Goal: Transaction & Acquisition: Purchase product/service

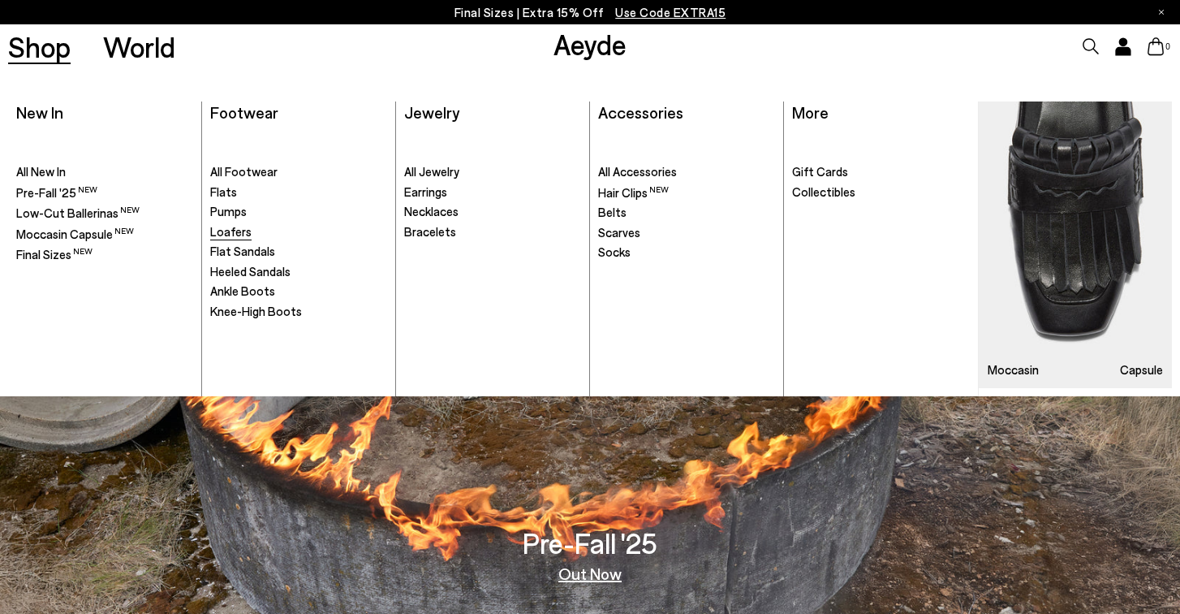
click at [232, 226] on span "Loafers" at bounding box center [230, 231] width 41 height 15
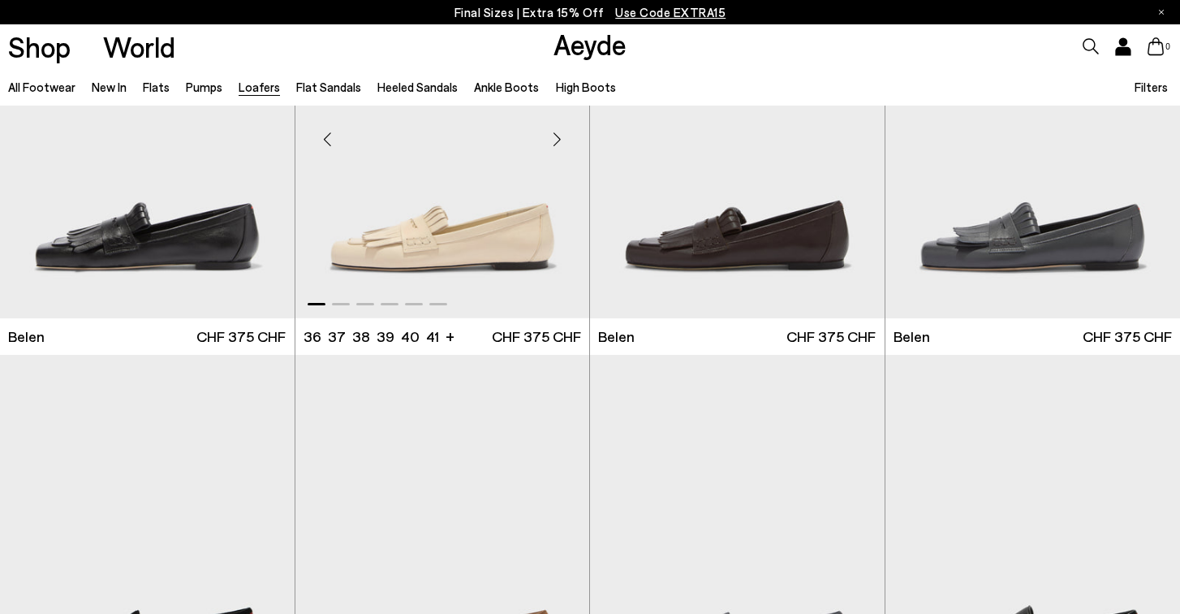
scroll to position [159, 0]
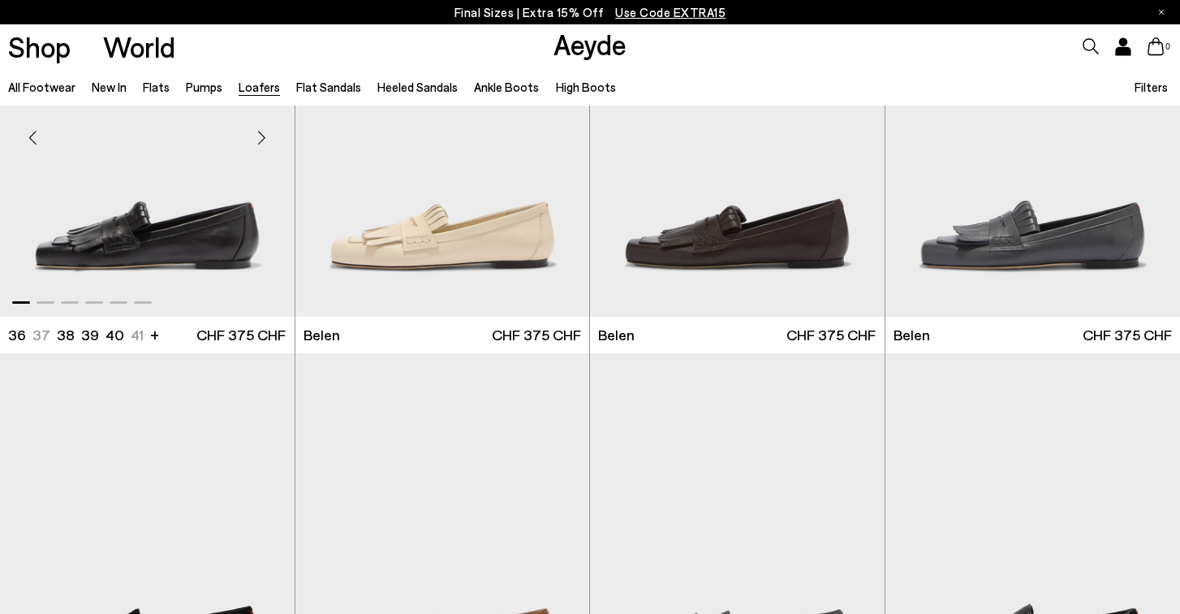
click at [214, 216] on img "1 / 6" at bounding box center [147, 131] width 295 height 370
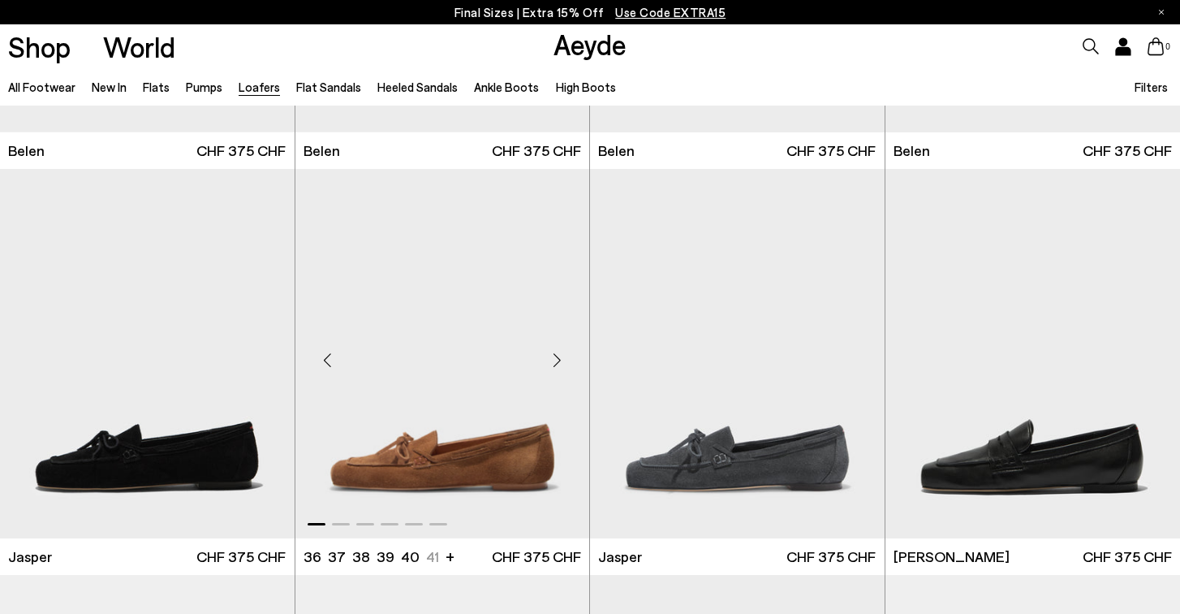
scroll to position [345, 0]
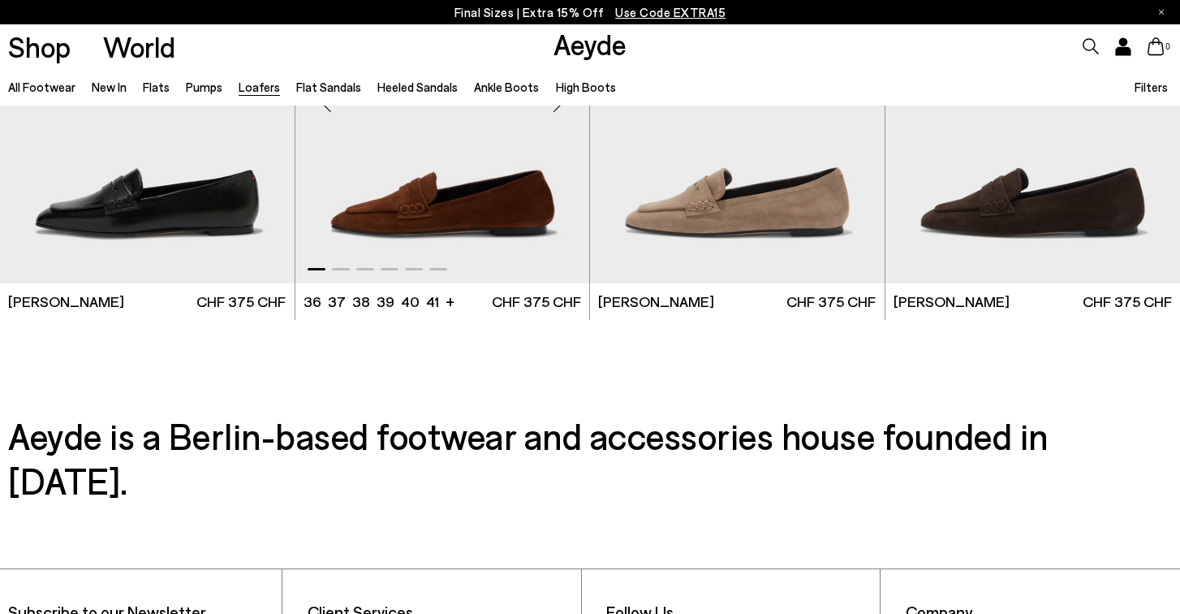
scroll to position [3038, 0]
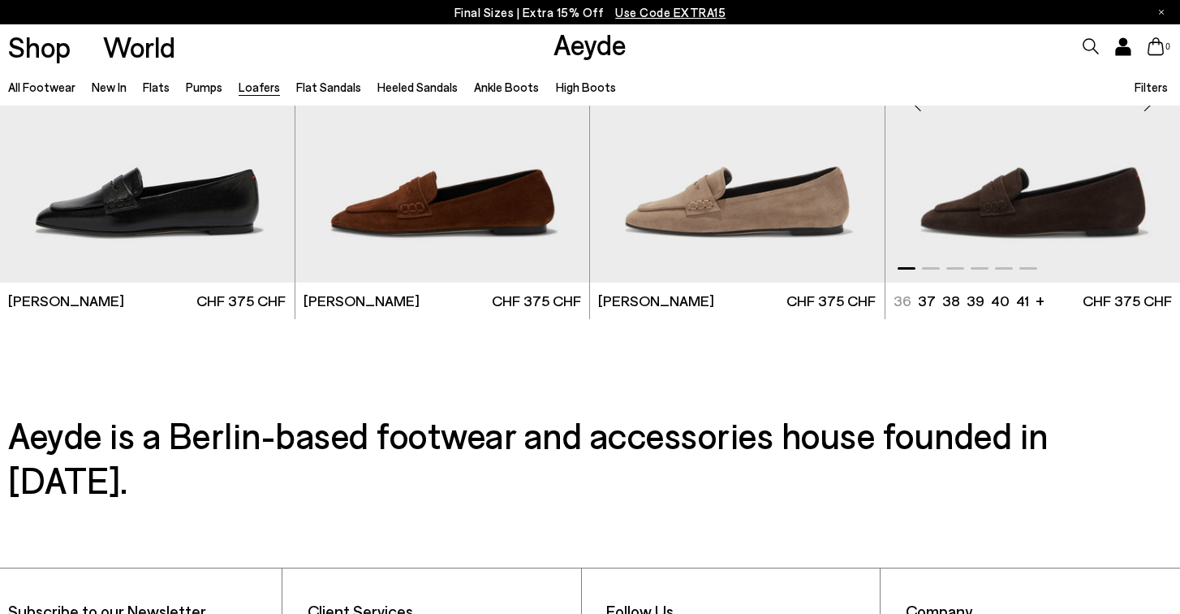
click at [1051, 218] on img "1 / 6" at bounding box center [1032, 97] width 295 height 370
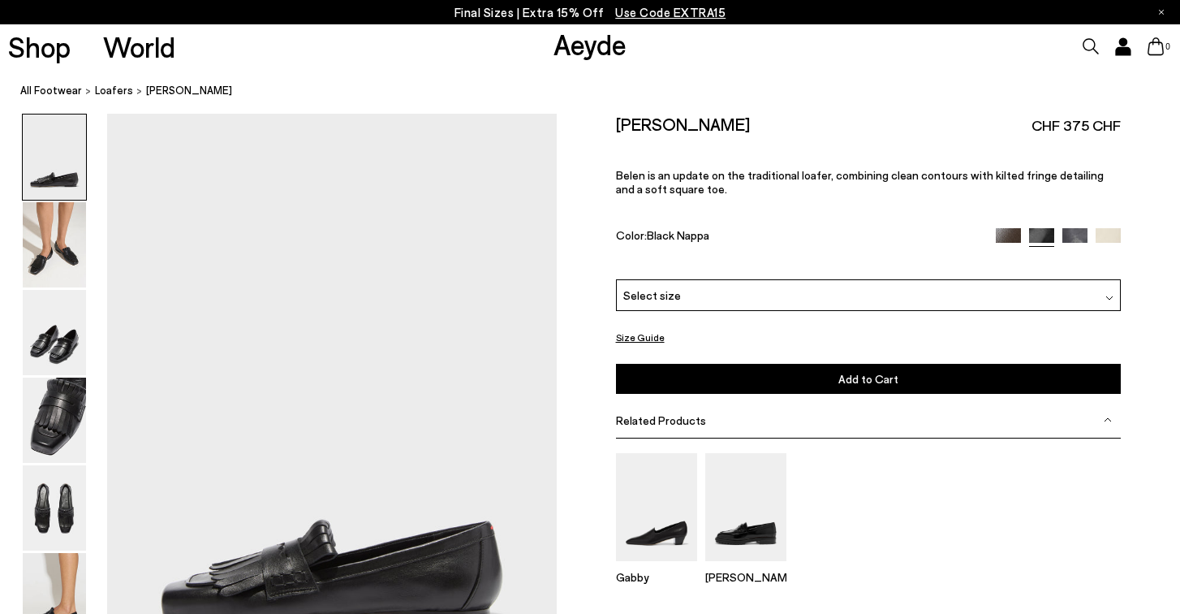
click at [730, 279] on div "Select size" at bounding box center [869, 295] width 506 height 32
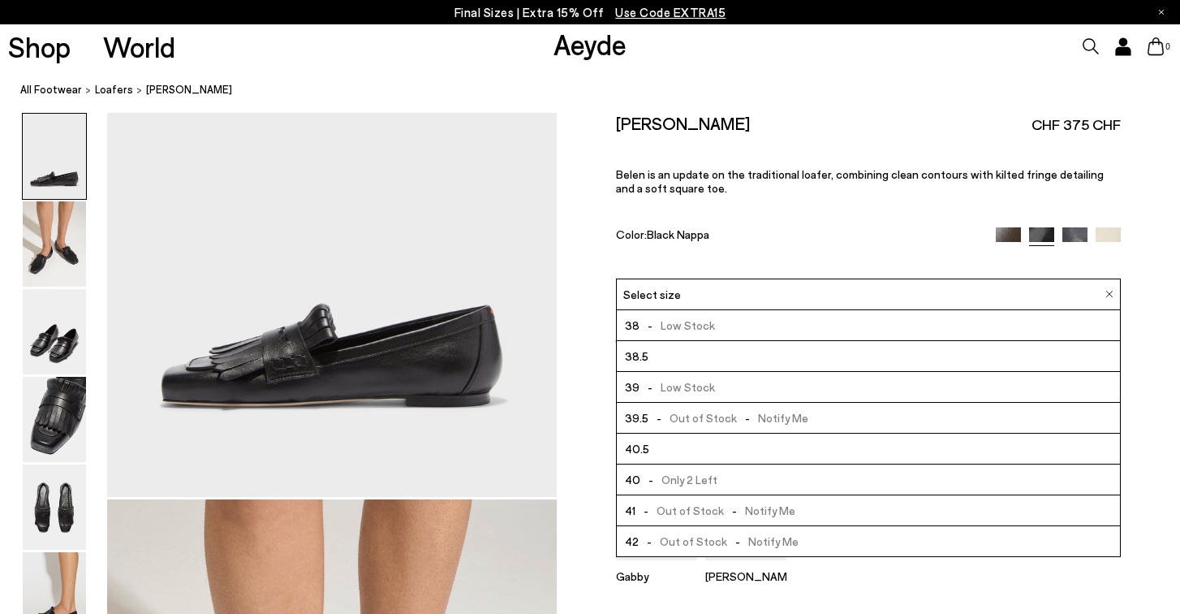
scroll to position [263, 0]
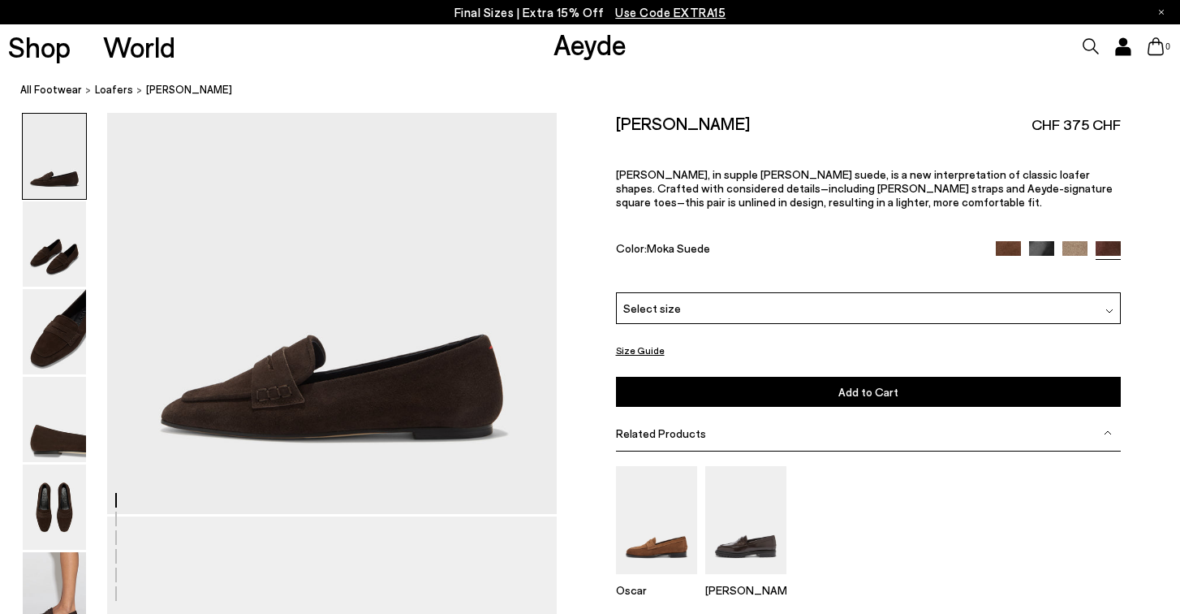
scroll to position [102, 0]
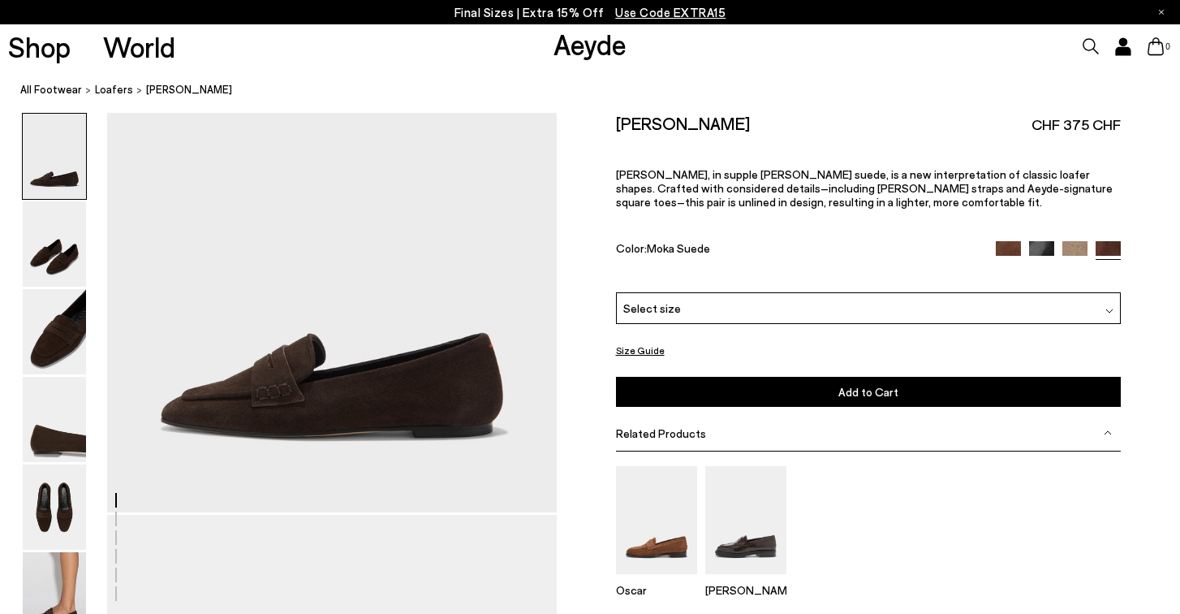
click at [928, 292] on div "Select size" at bounding box center [869, 308] width 506 height 32
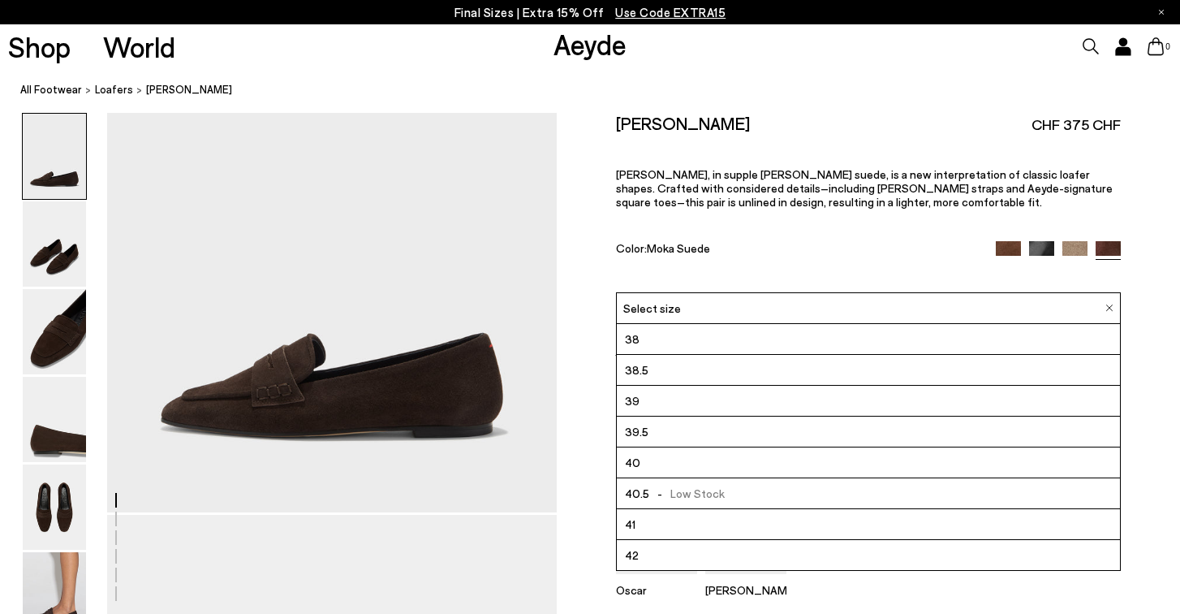
scroll to position [93, 0]
click at [49, 338] on img at bounding box center [54, 331] width 63 height 85
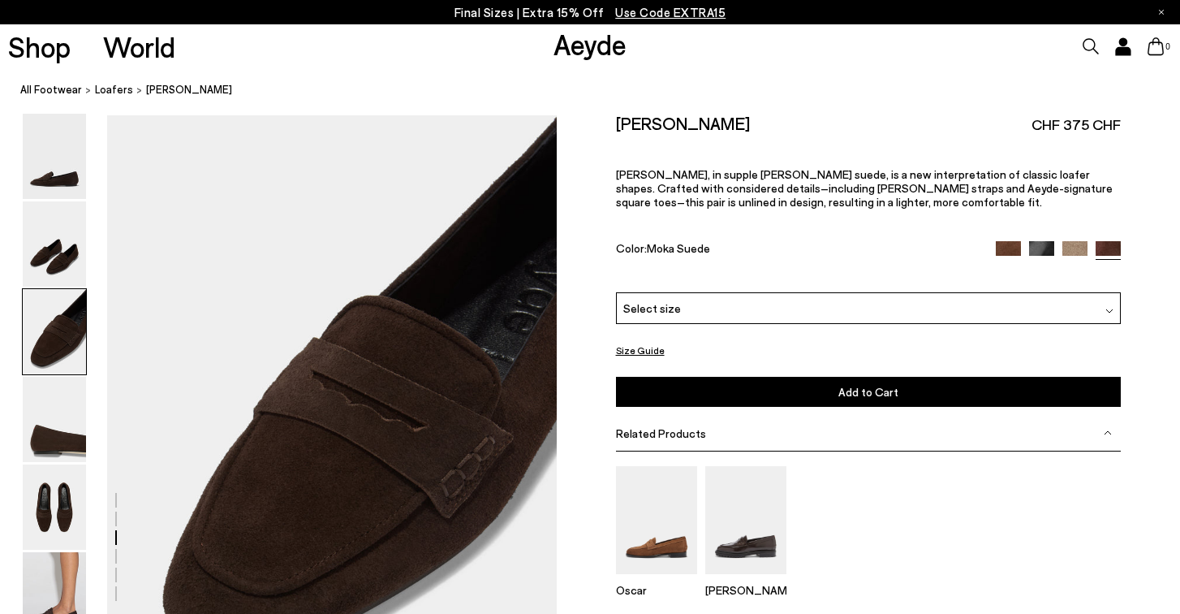
scroll to position [1106, 0]
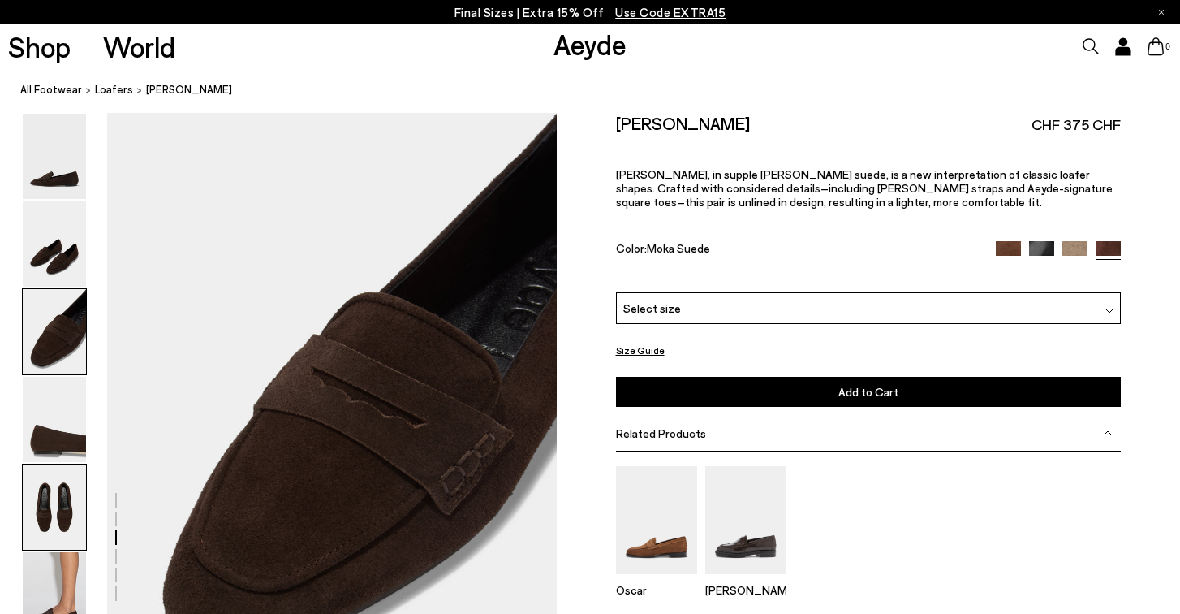
click at [61, 495] on img at bounding box center [54, 506] width 63 height 85
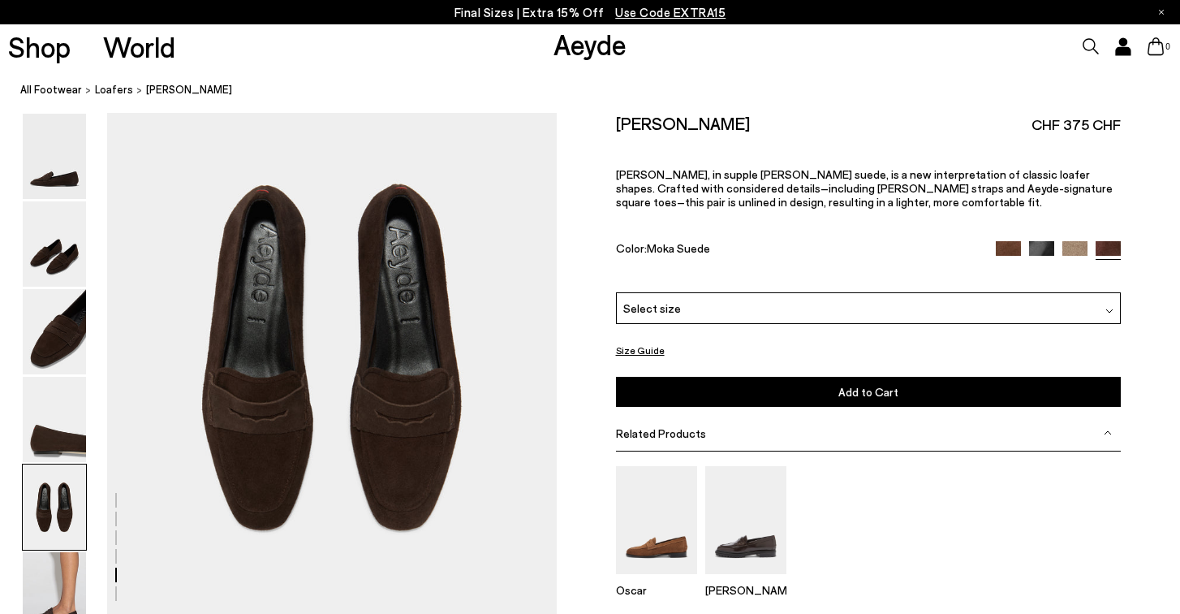
scroll to position [2378, 0]
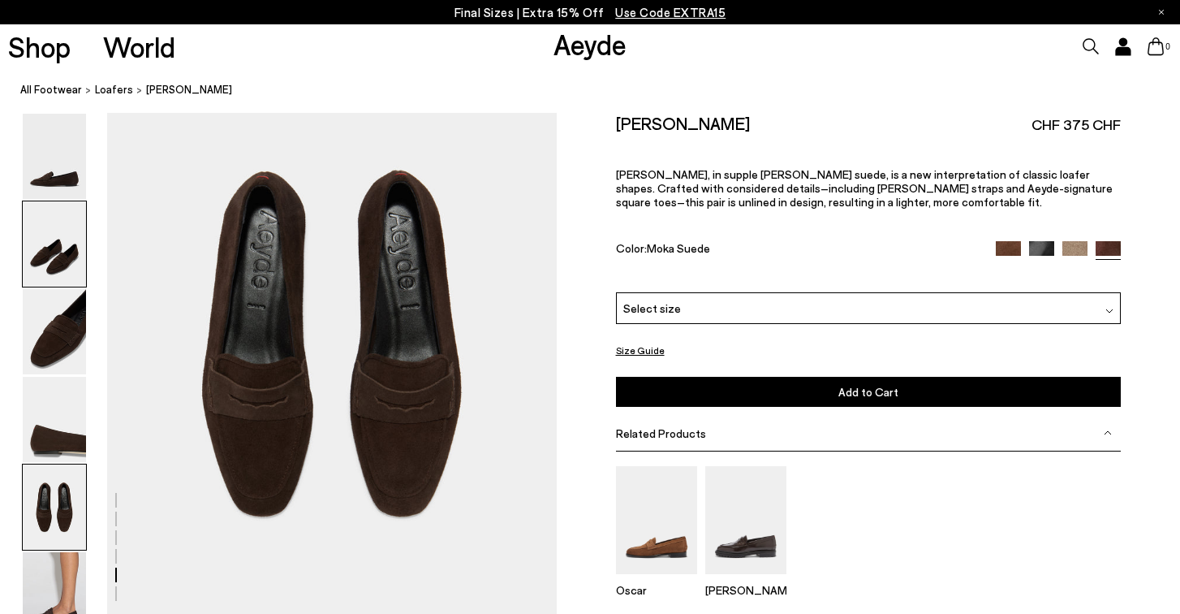
click at [57, 259] on img at bounding box center [54, 243] width 63 height 85
